Goal: Task Accomplishment & Management: Manage account settings

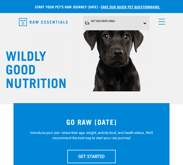
click at [165, 24] on link "menu" at bounding box center [160, 20] width 9 height 9
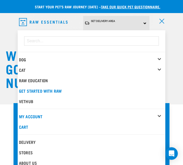
click at [50, 115] on div "My Account" at bounding box center [92, 116] width 147 height 10
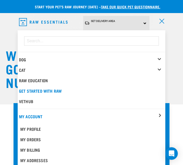
click at [44, 128] on link "My Profile" at bounding box center [92, 129] width 147 height 10
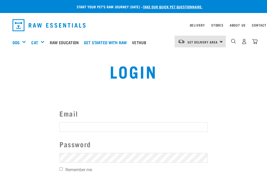
click at [168, 128] on div "Email Password Remember me Login Create Account Forgot your password?" at bounding box center [133, 156] width 156 height 96
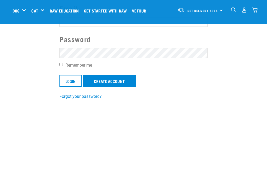
scroll to position [24, 0]
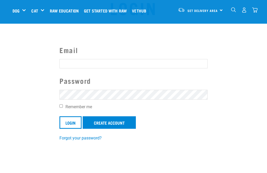
click at [167, 64] on input "Email" at bounding box center [133, 63] width 148 height 9
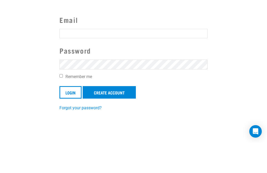
scroll to position [54, 0]
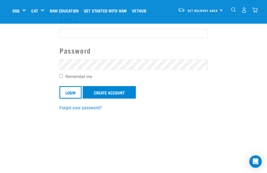
click at [89, 108] on link "Forgot your password?" at bounding box center [80, 108] width 42 height 5
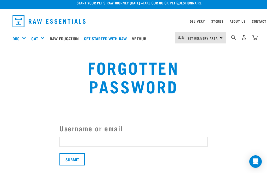
scroll to position [2, 0]
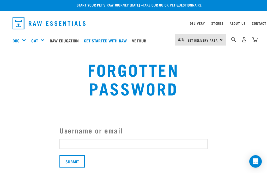
click at [143, 145] on input "Username or email" at bounding box center [133, 144] width 148 height 9
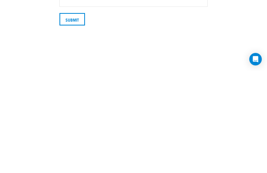
type input "aaburge@gmail.com"
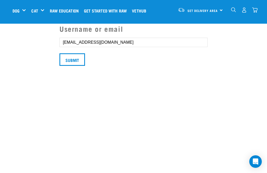
scroll to position [64, 0]
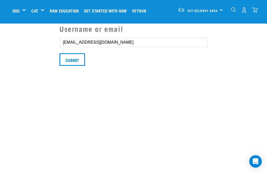
click at [77, 56] on input "Submit" at bounding box center [72, 60] width 26 height 13
